Goal: Information Seeking & Learning: Learn about a topic

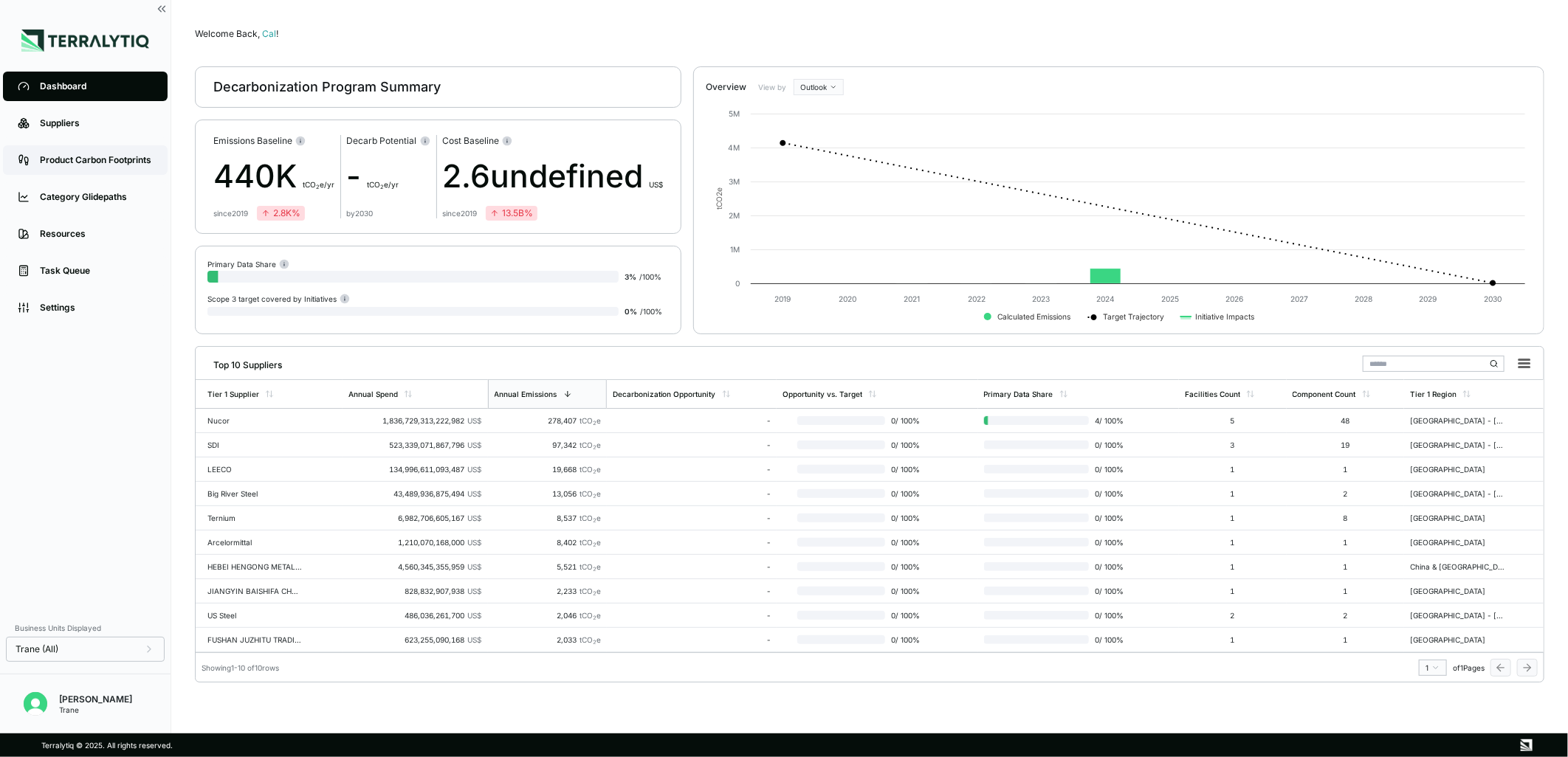
click at [89, 162] on div "Product Carbon Footprints" at bounding box center [97, 160] width 113 height 12
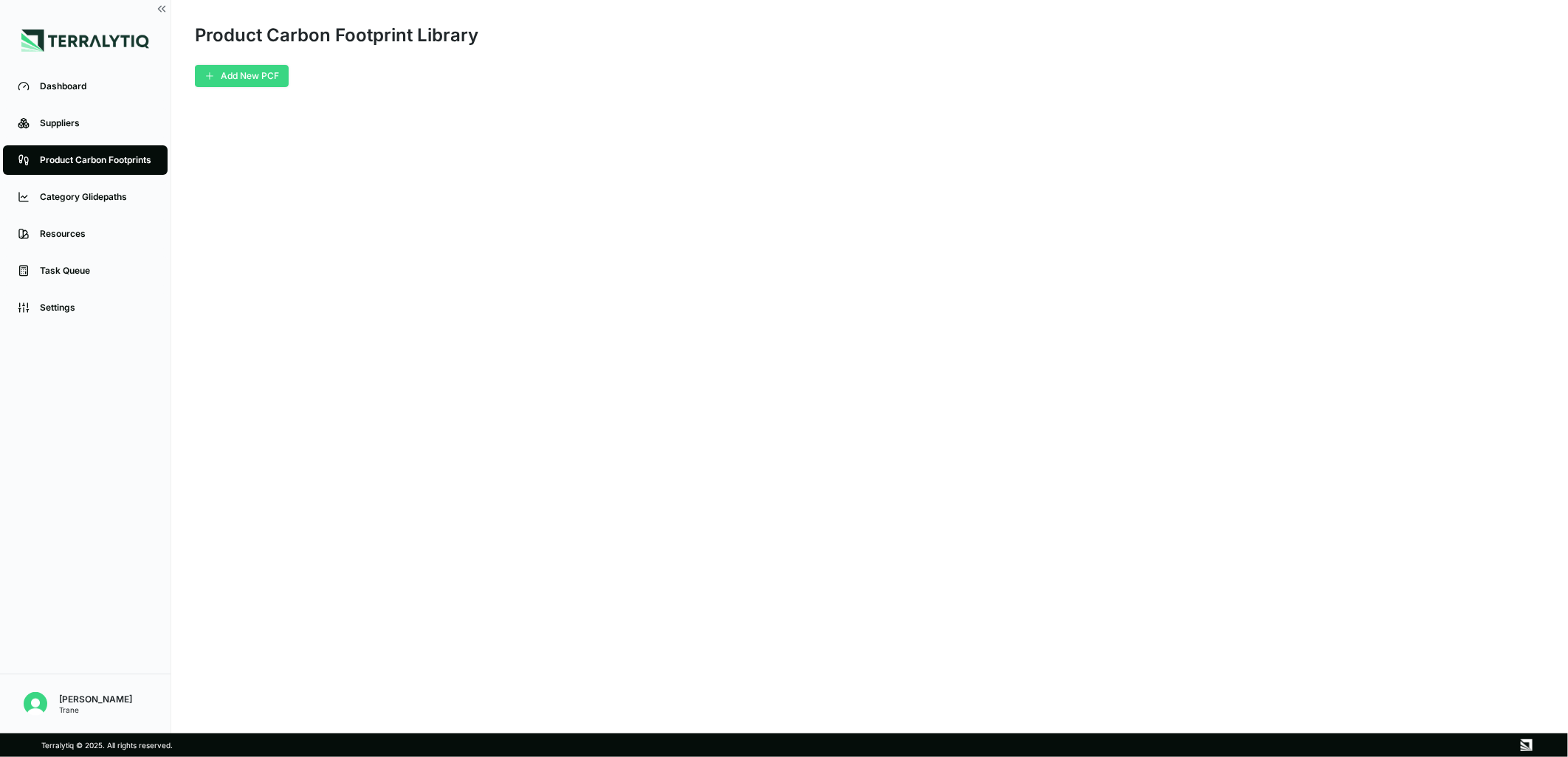
click at [209, 77] on icon "button" at bounding box center [209, 76] width 10 height 10
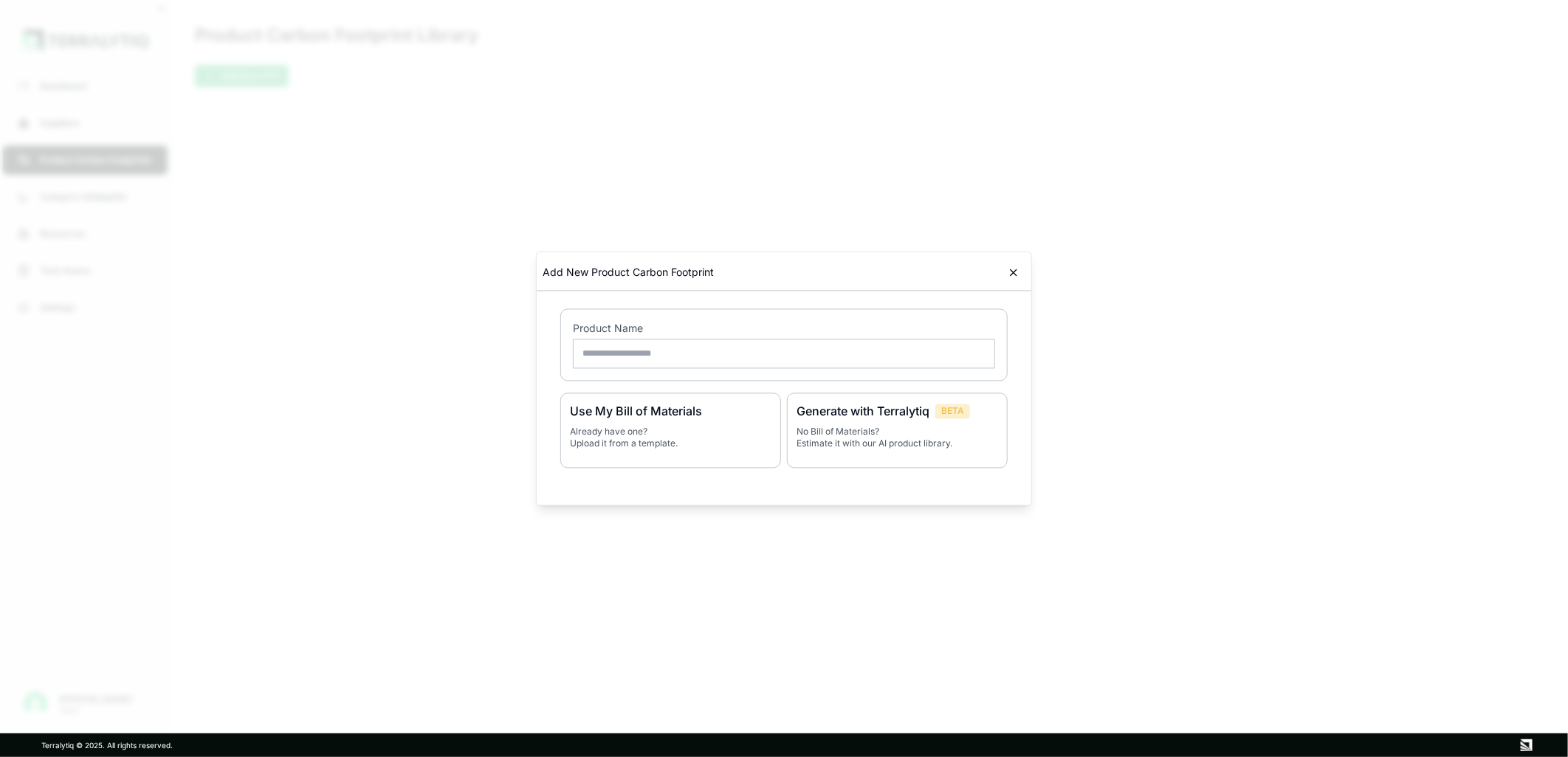
click at [344, 197] on div at bounding box center [784, 378] width 1568 height 757
click at [1016, 271] on icon at bounding box center [1013, 273] width 12 height 12
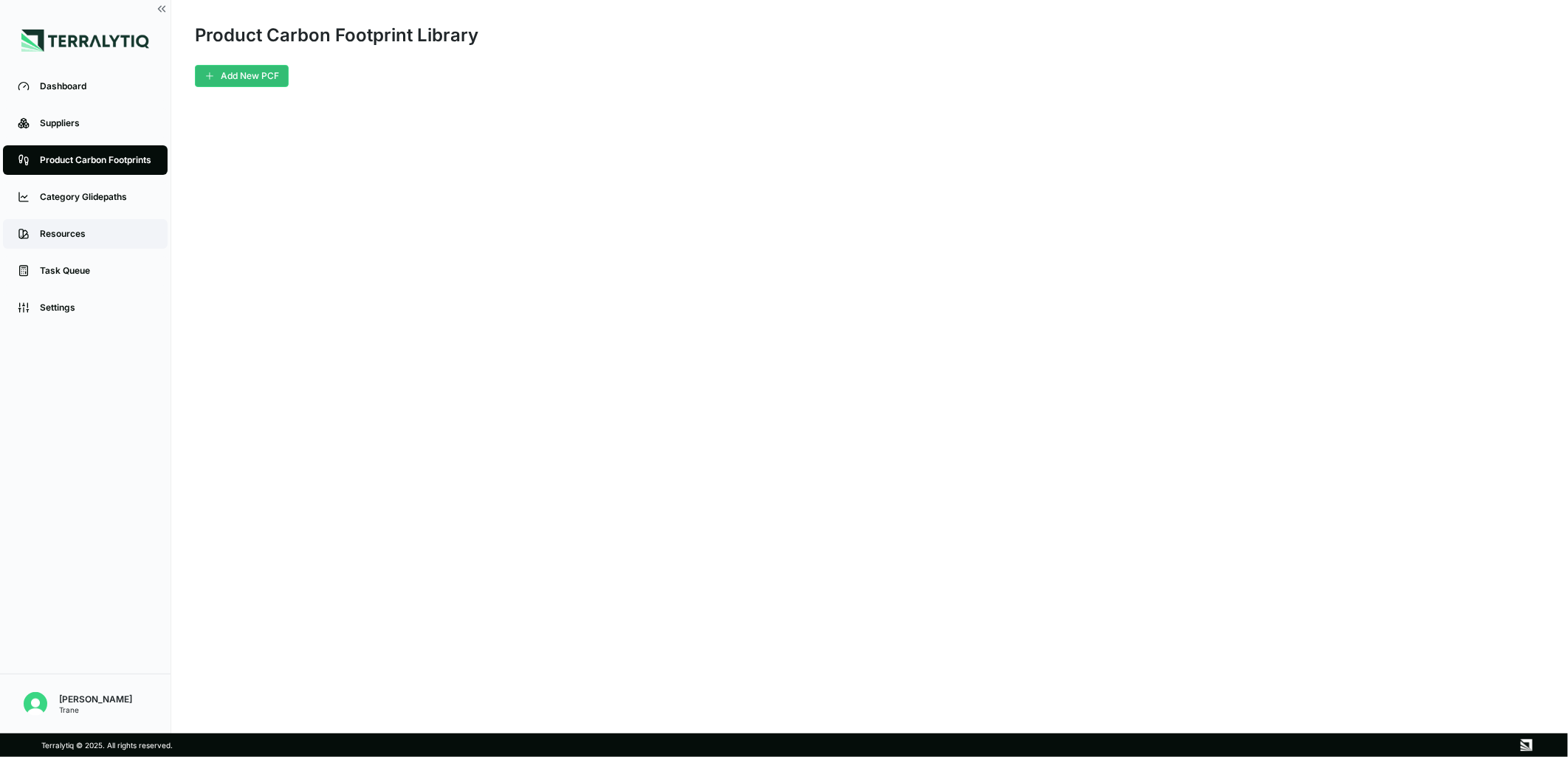
click at [84, 231] on div "Resources" at bounding box center [97, 234] width 113 height 12
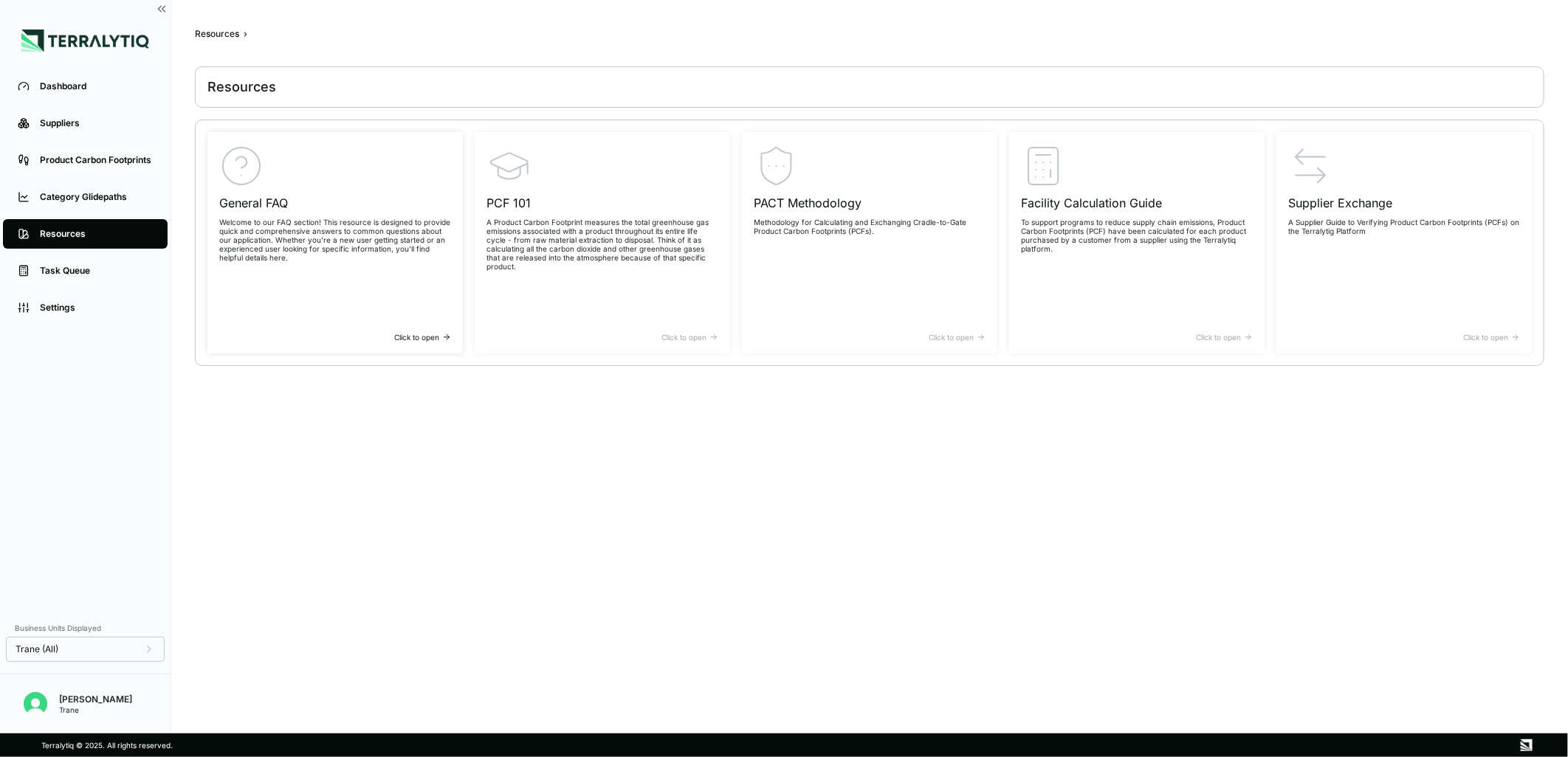
click at [326, 294] on div "General FAQ Welcome to our FAQ section! This resource is designed to provide qu…" at bounding box center [335, 238] width 231 height 189
click at [1161, 275] on div "Facility Calculation Guide To support programs to reduce supply chain emissions…" at bounding box center [1136, 238] width 231 height 189
